Goal: Transaction & Acquisition: Purchase product/service

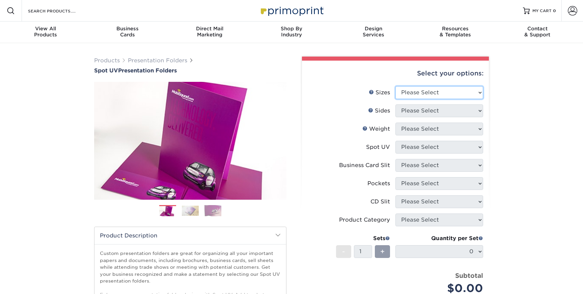
click at [433, 95] on select "Please Select 6" x 9" 9" x 12"" at bounding box center [439, 92] width 88 height 13
select select "9.00x12.00"
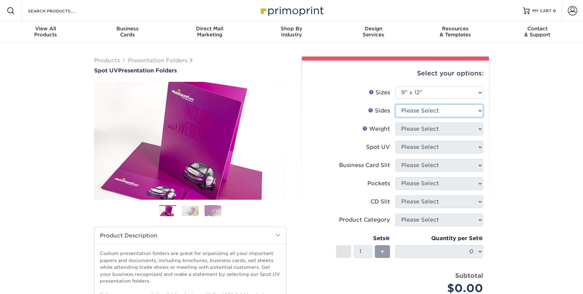
click at [422, 109] on select "Please Select Print Both Sides Print Front Only" at bounding box center [439, 111] width 88 height 13
select select "32d3c223-f82c-492b-b915-ba065a00862f"
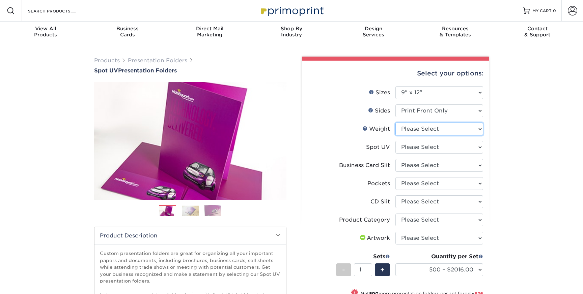
click at [423, 130] on select "Please Select 16PT" at bounding box center [439, 129] width 88 height 13
select select "16PT"
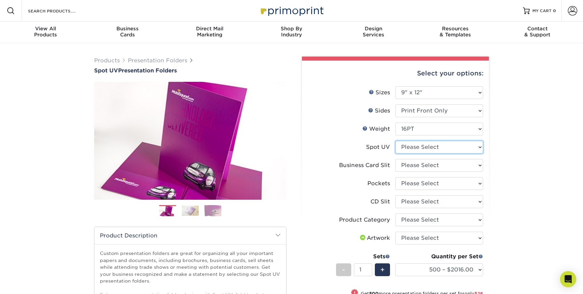
click at [420, 146] on select "Please Select Front Only" at bounding box center [439, 147] width 88 height 13
select select "1"
click at [418, 165] on select "Please Select No Business Card Slits On Both Pockets - Horizontal On Both Pocke…" at bounding box center [439, 165] width 88 height 13
select select "72a87a50-32e6-4b0a-b352-83a99595e5b9"
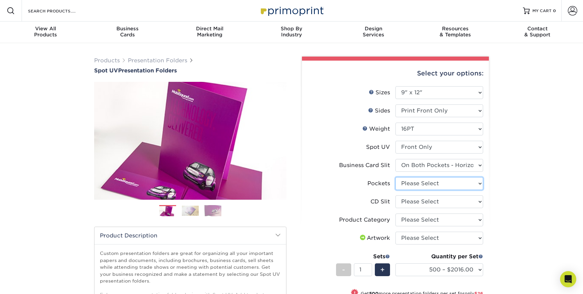
click at [419, 181] on select "Please Select 1 Pocket on the Left (Front) Side 1 Pocket on the Right (Back) Si…" at bounding box center [439, 183] width 88 height 13
select select "e8427203-e3c7-4640-a4e8-bae00c228d98"
click at [418, 204] on select "Please Select No CD Slit On the Left (Front) Pocket On the Right (Back) Pocket …" at bounding box center [439, 202] width 88 height 13
select select "a092264a-7428-4d8e-b024-417dbebc6e25"
click at [416, 220] on select "Please Select Presentation Folders" at bounding box center [439, 220] width 88 height 13
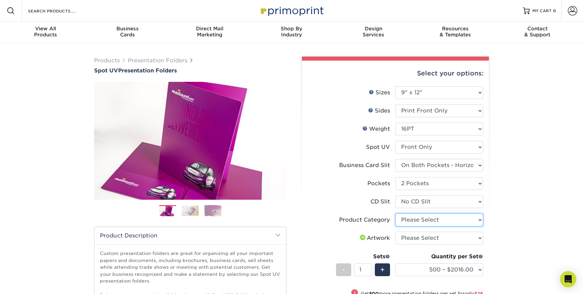
select select "57f7a581-ec4a-49d7-930d-eb044a1d12ac"
click at [418, 238] on select "Please Select I will upload files I need a design - $75" at bounding box center [439, 238] width 88 height 13
select select "upload"
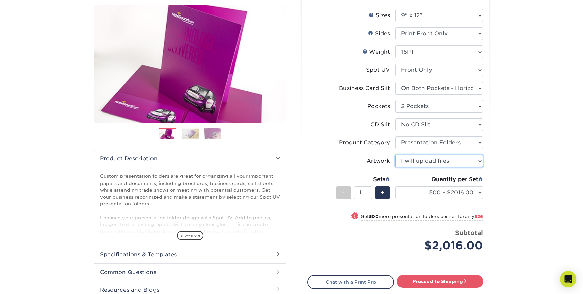
scroll to position [79, 0]
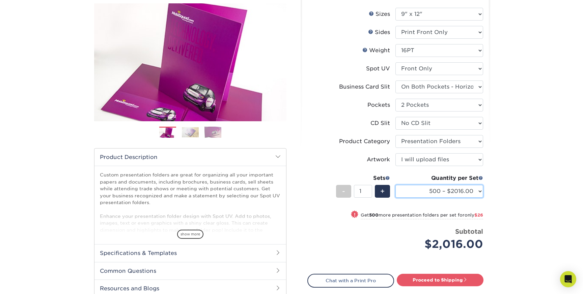
click at [432, 192] on select "500 – $2016.00 1000 – $2042.00 2500 – $3417.00 5000 – $5178.00 10000 – $10129.0…" at bounding box center [439, 191] width 88 height 13
